Goal: Check status: Check status

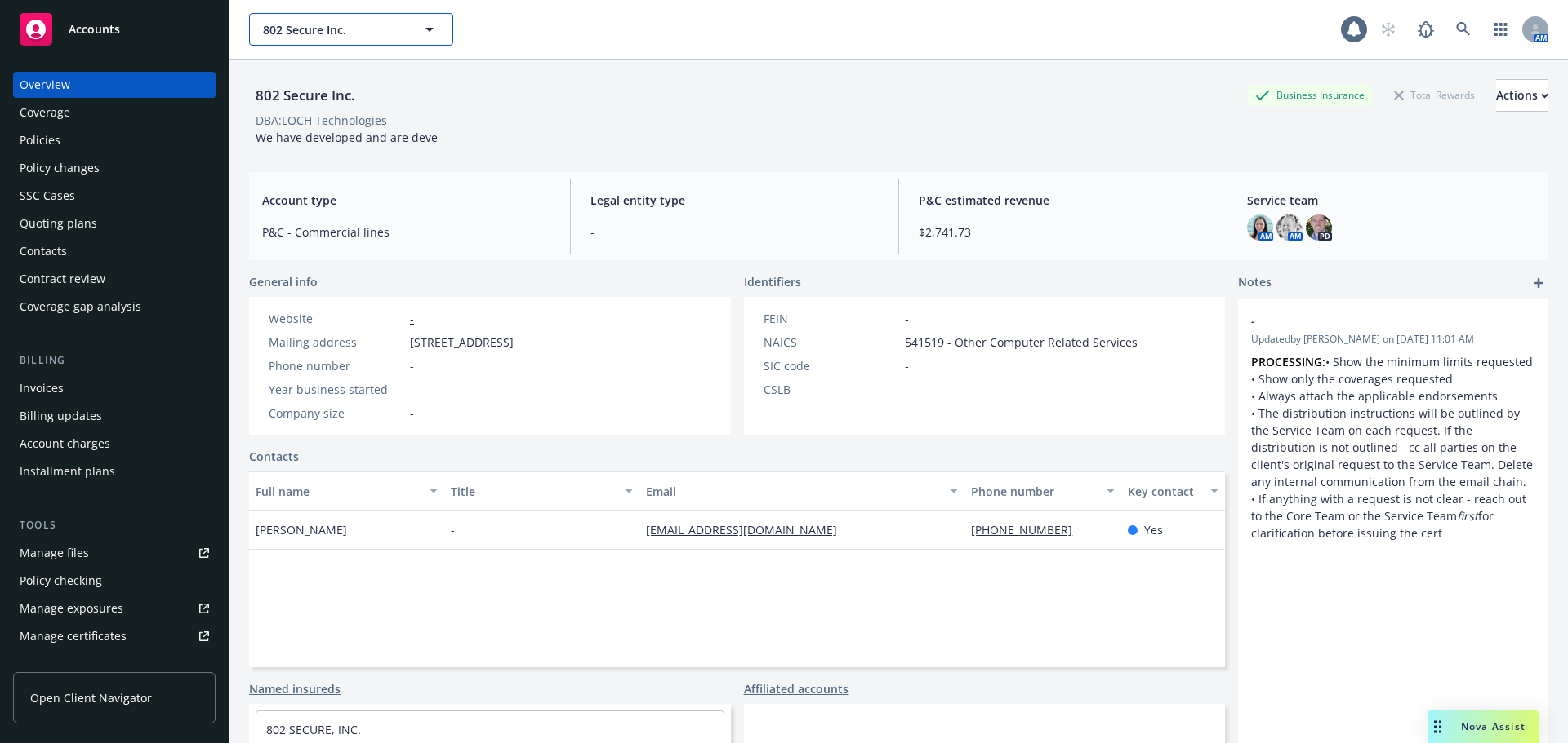
click at [329, 26] on span "802 Secure Inc." at bounding box center [334, 30] width 141 height 17
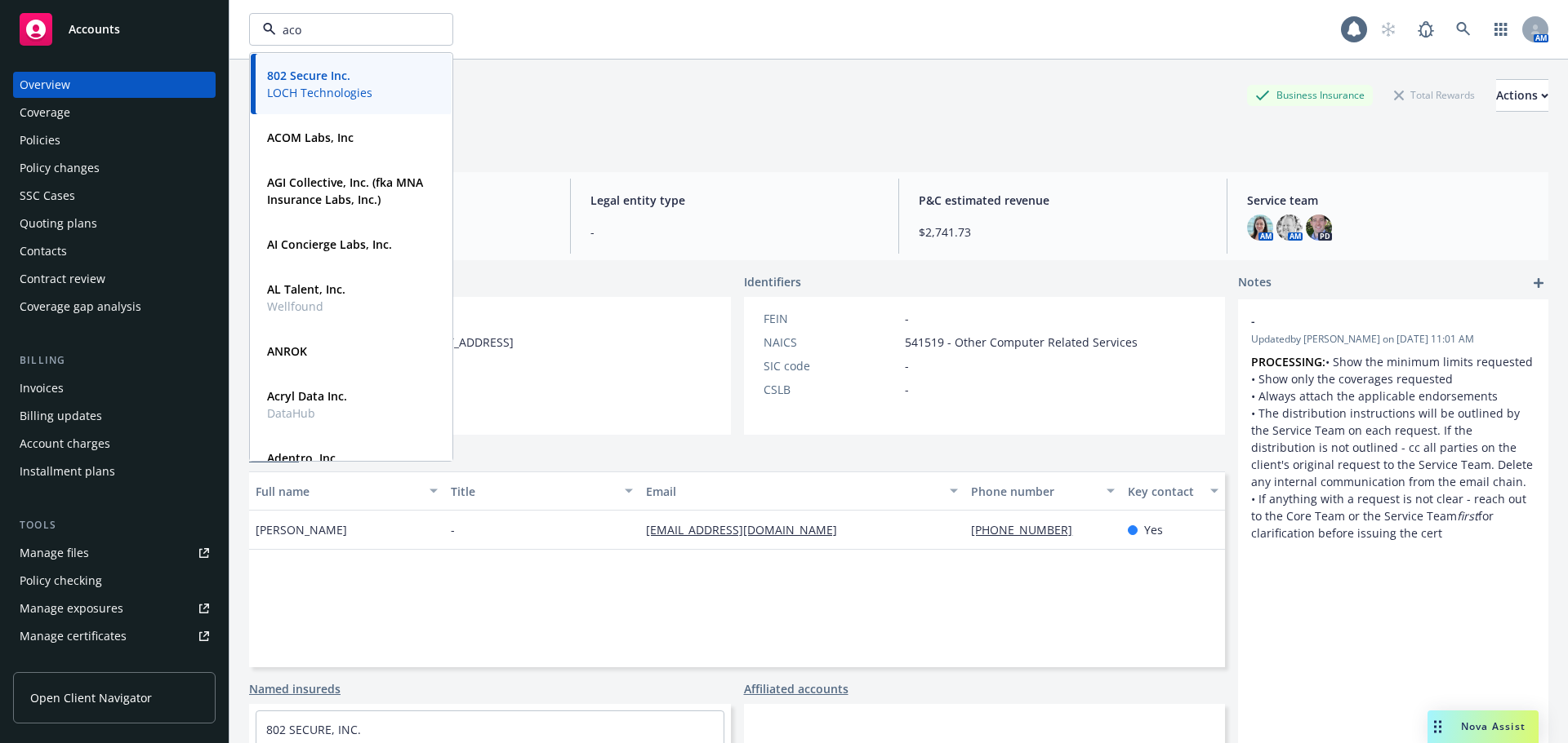
type input "acom"
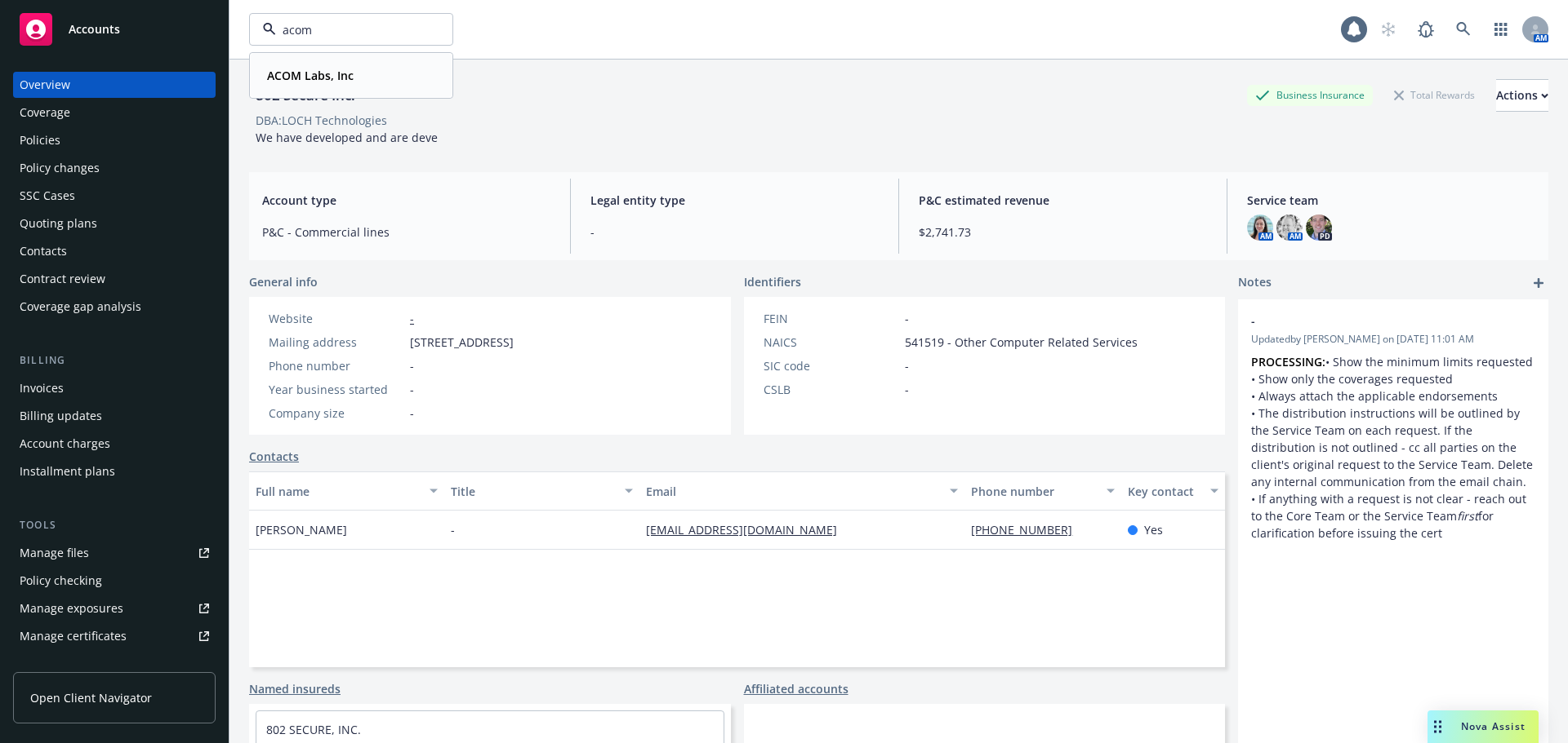
click at [316, 81] on strong "ACOM Labs, Inc" at bounding box center [310, 76] width 86 height 16
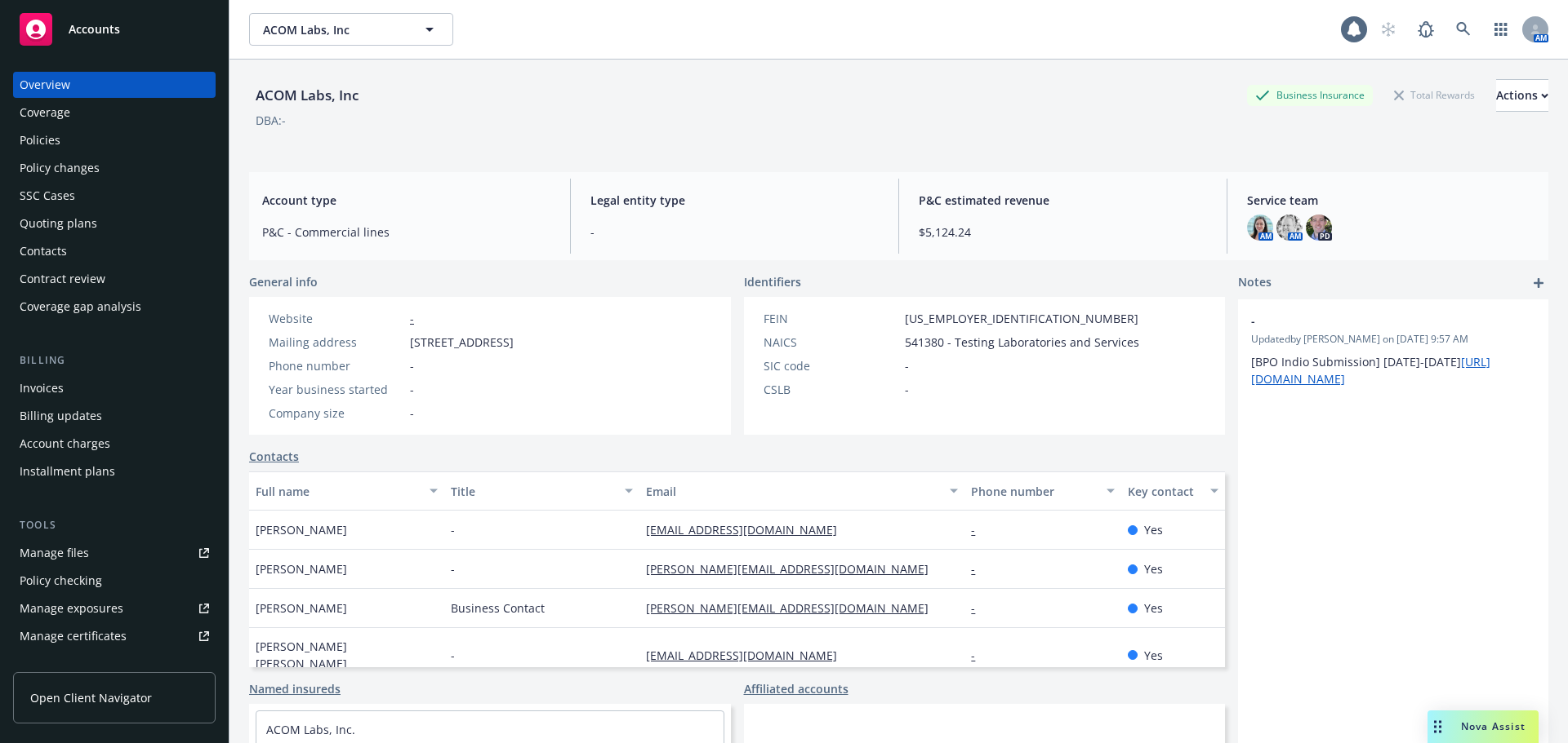
click at [89, 141] on div "Policies" at bounding box center [115, 140] width 190 height 26
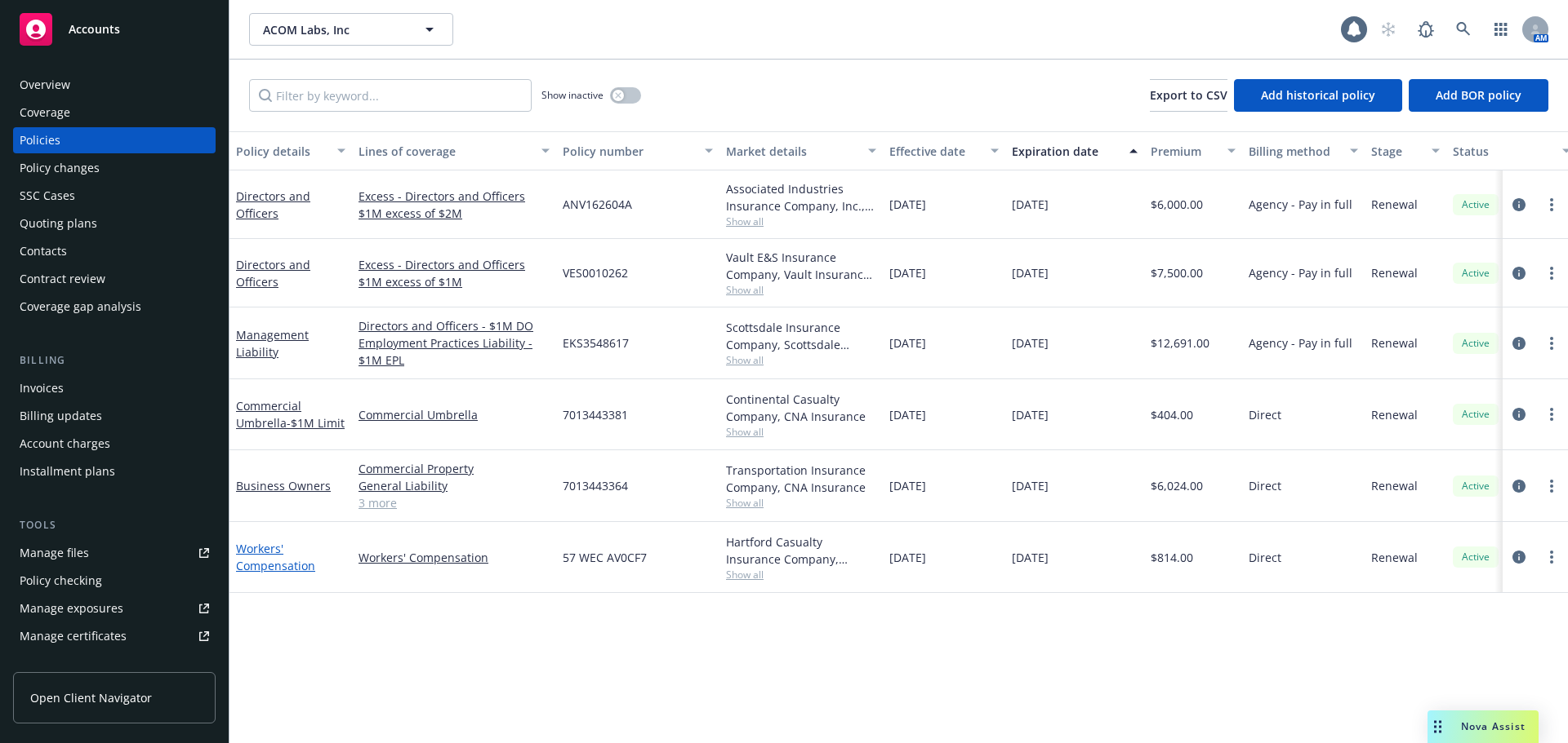
click at [278, 571] on link "Workers' Compensation" at bounding box center [276, 558] width 79 height 33
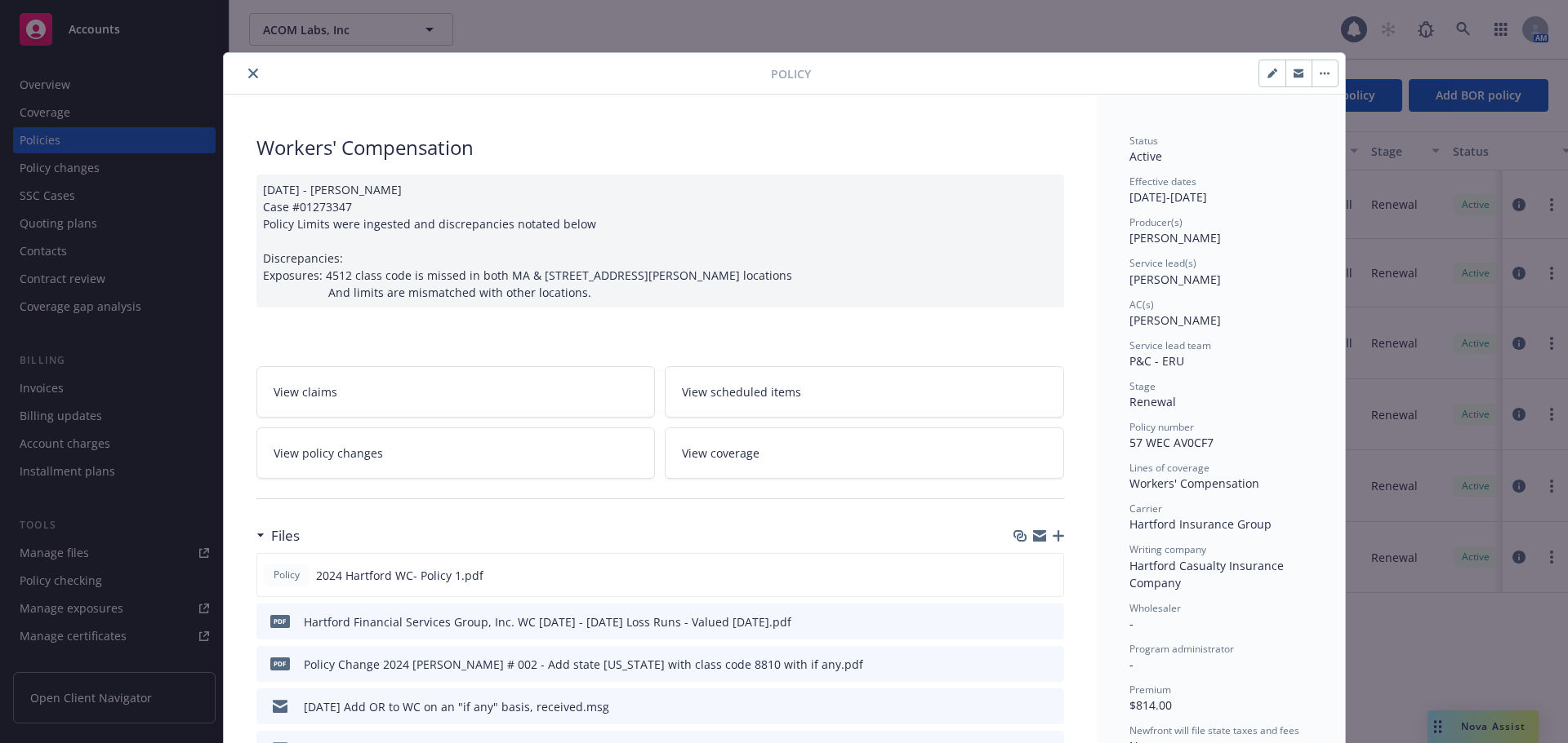
click at [248, 71] on icon "close" at bounding box center [253, 73] width 9 height 9
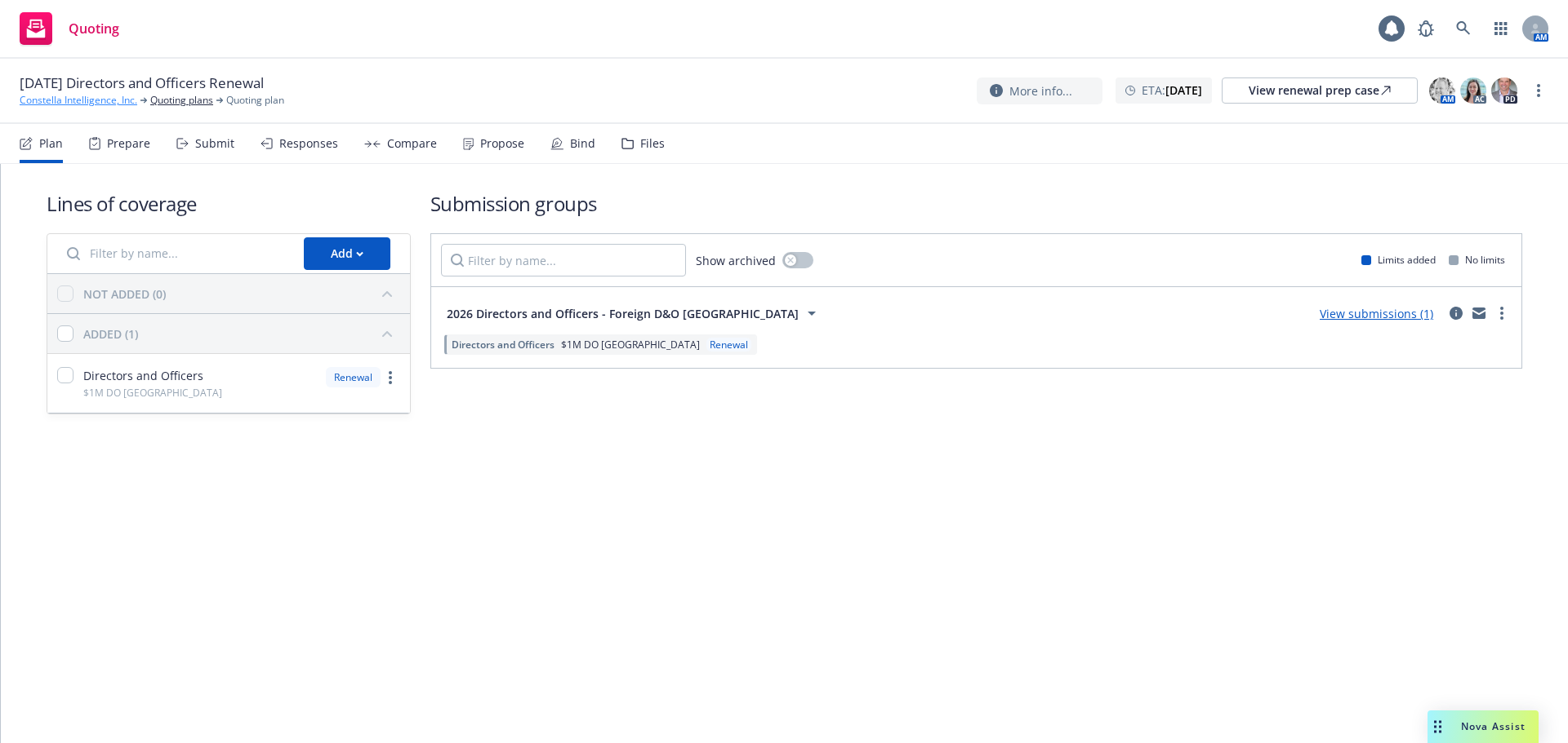
click at [38, 97] on link "Constella Intelligence, Inc." at bounding box center [78, 100] width 117 height 15
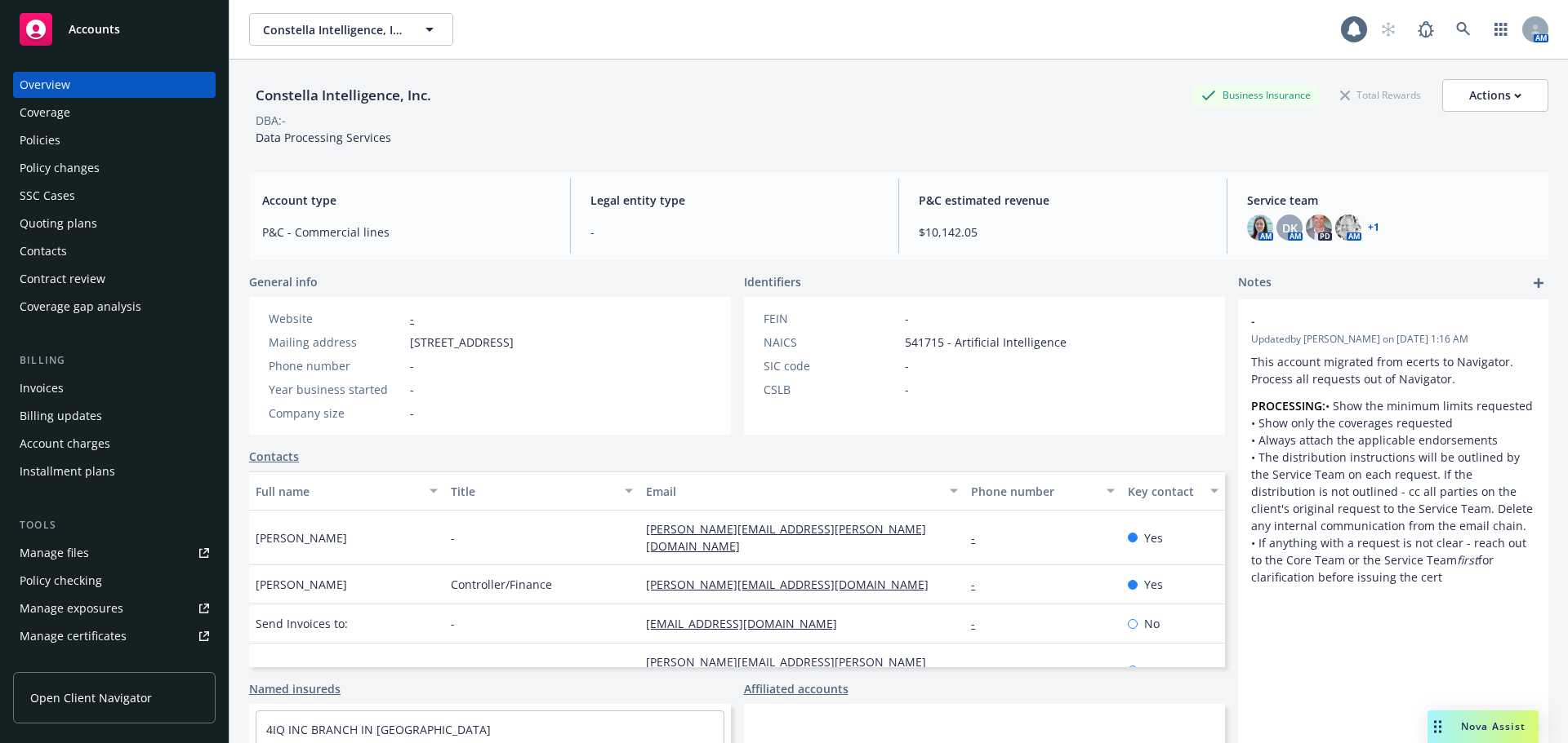
click at [85, 222] on div "Quoting plans" at bounding box center [59, 223] width 78 height 26
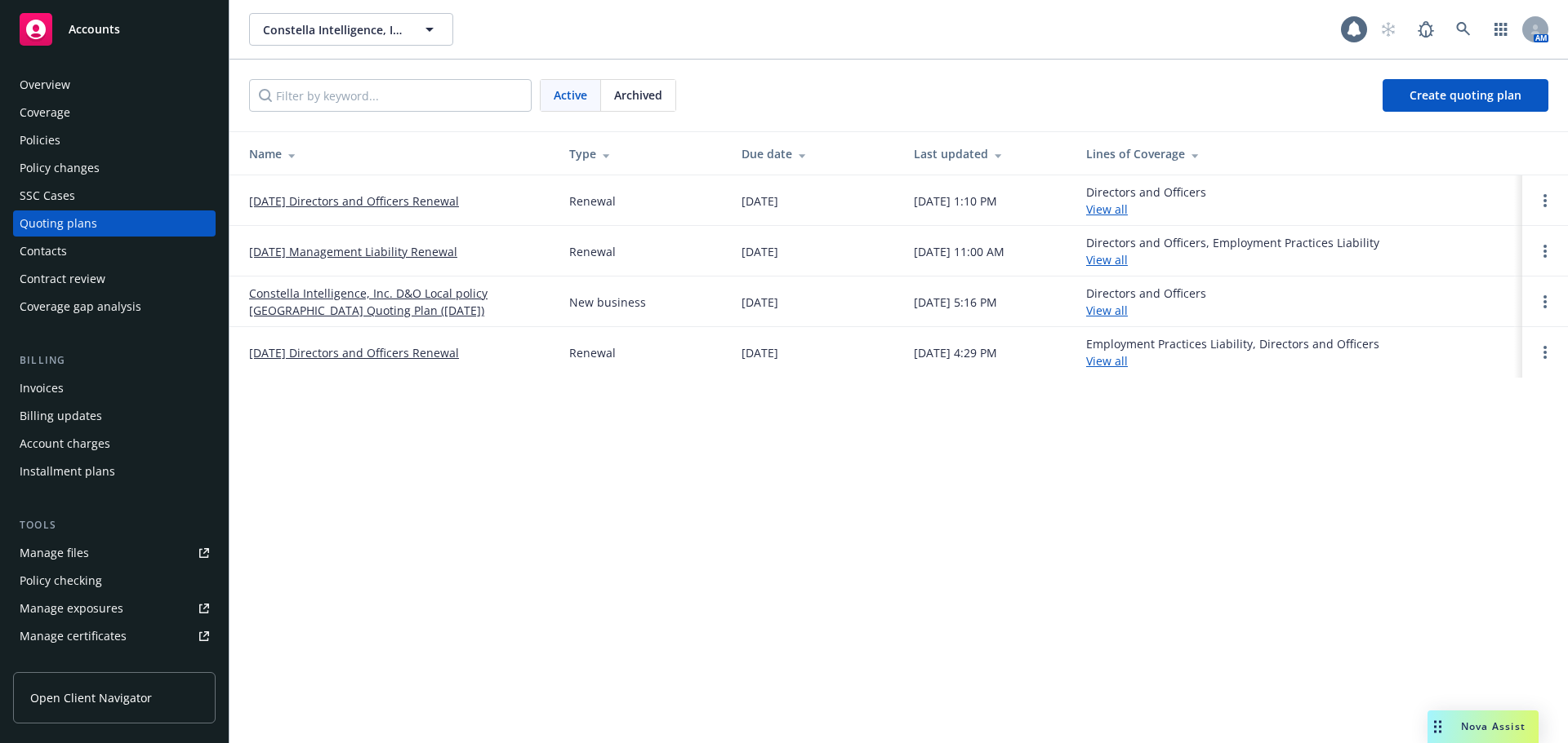
click at [360, 251] on link "09/30/25 Management Liability Renewal" at bounding box center [353, 252] width 208 height 17
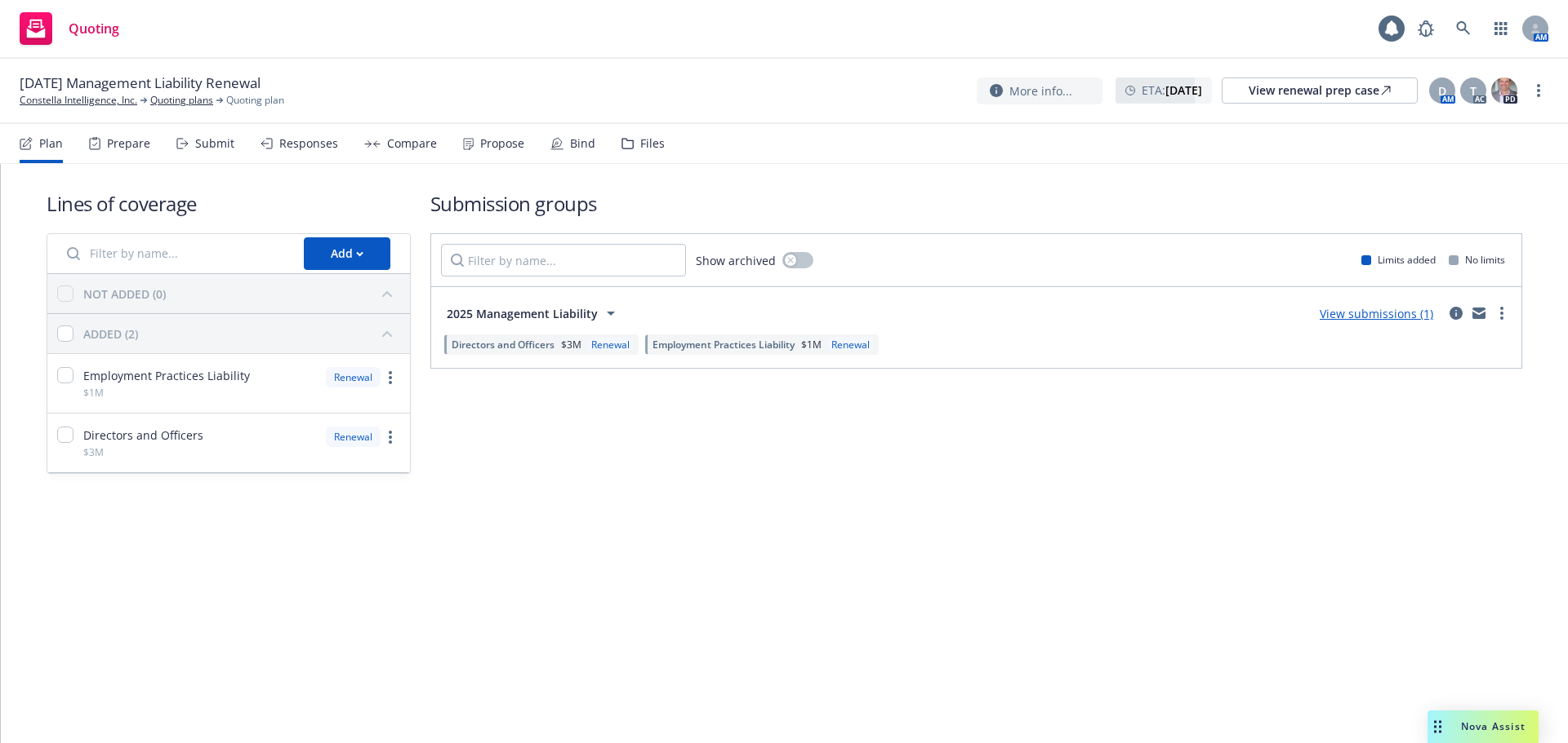
click at [1372, 315] on link "View submissions (1)" at bounding box center [1377, 314] width 114 height 16
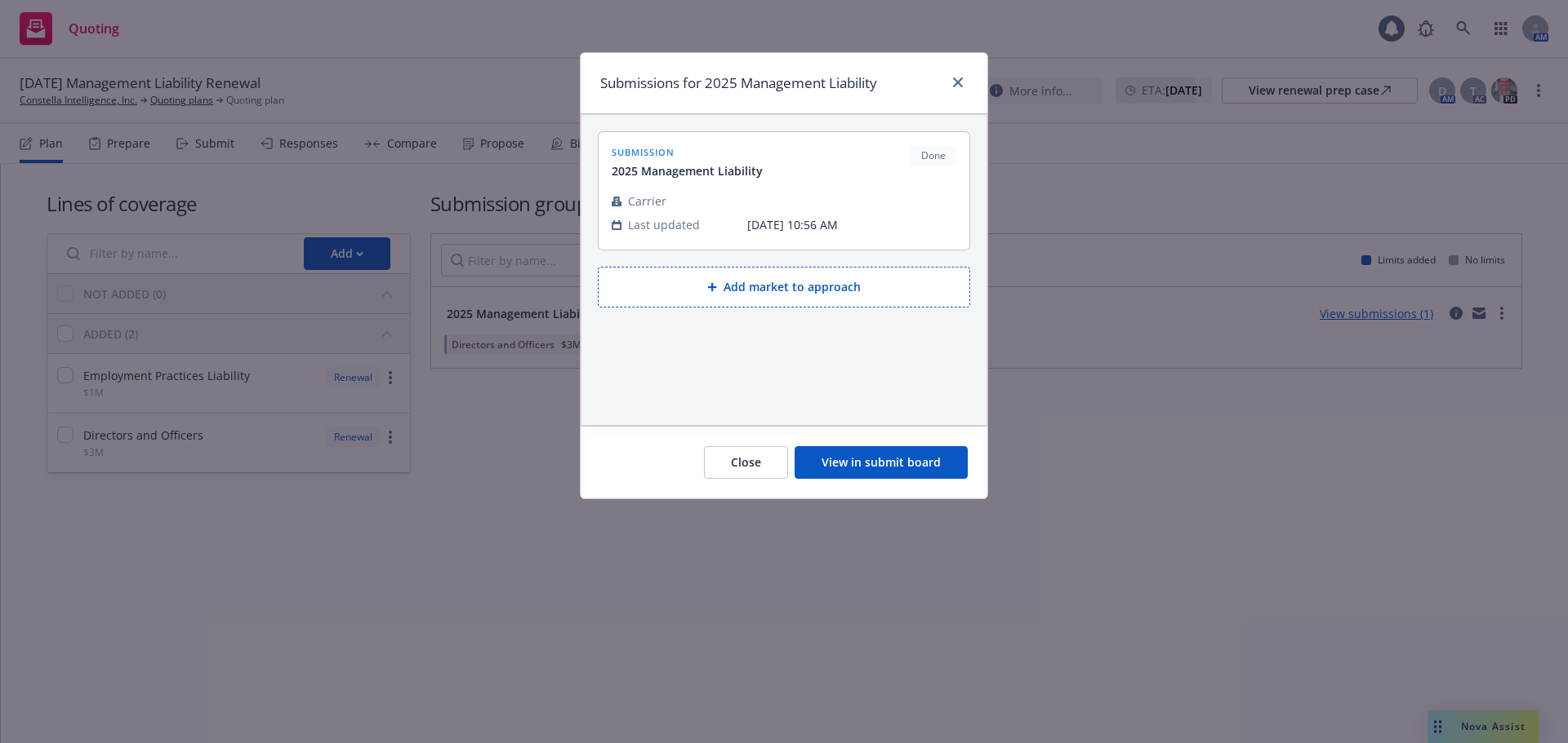
click at [899, 460] on button "View in submit board" at bounding box center [881, 463] width 173 height 33
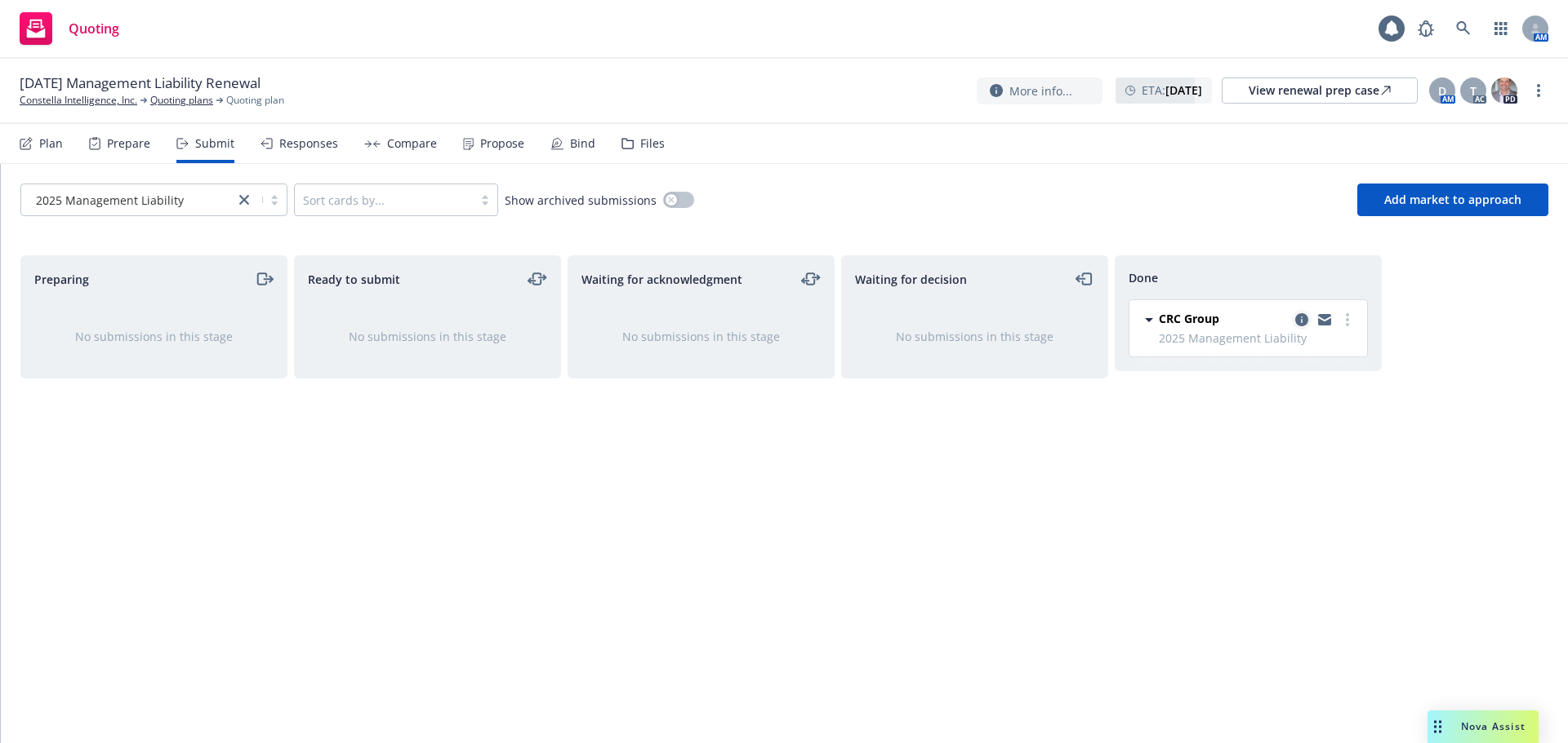
click at [1304, 321] on icon "copy logging email" at bounding box center [1301, 320] width 13 height 13
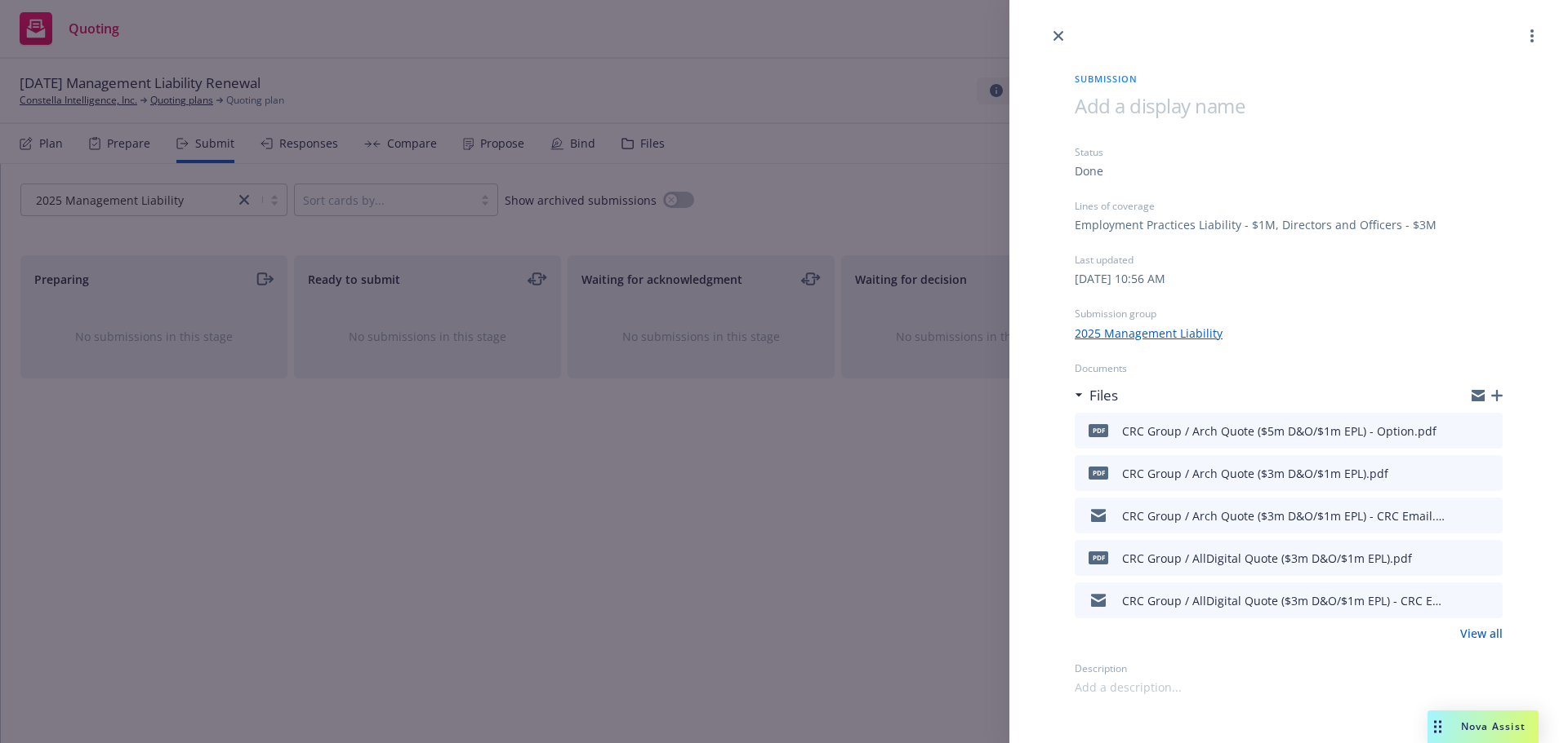
click at [1486, 429] on icon "preview file" at bounding box center [1486, 429] width 15 height 11
click at [1057, 36] on icon "close" at bounding box center [1057, 35] width 9 height 9
